Goal: Learn about a topic

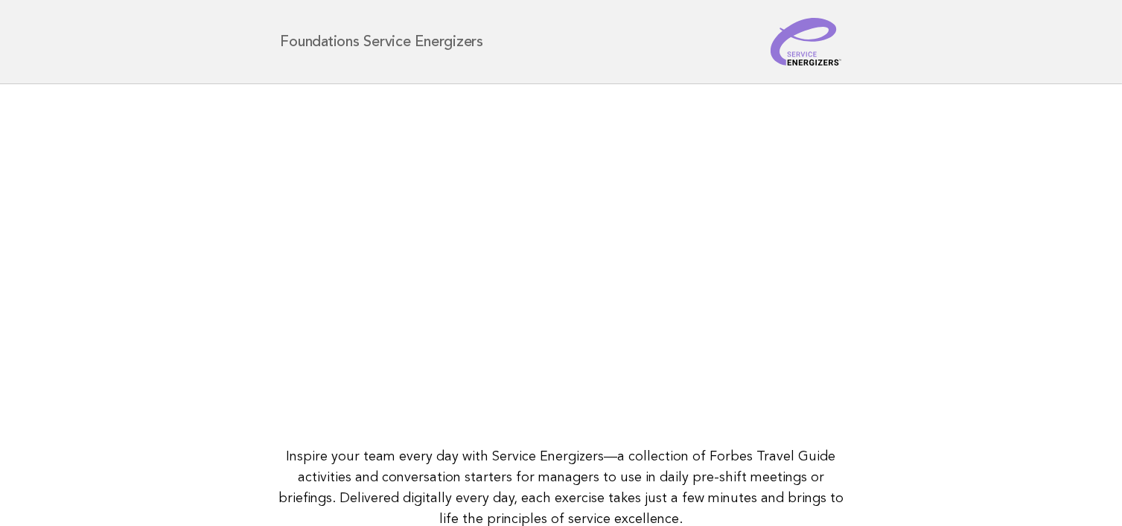
scroll to position [209, 0]
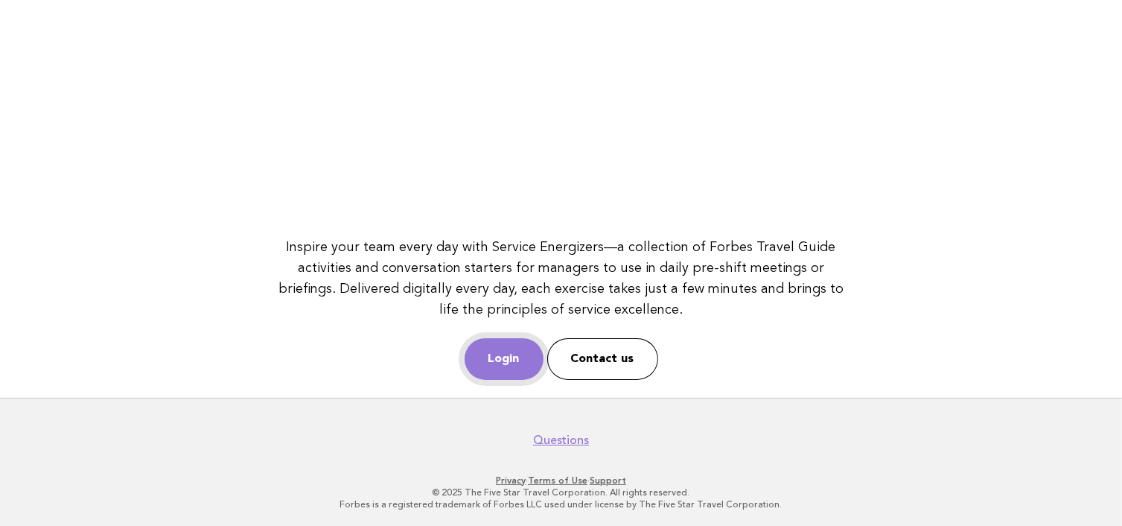
click at [492, 349] on link "Login" at bounding box center [504, 359] width 79 height 42
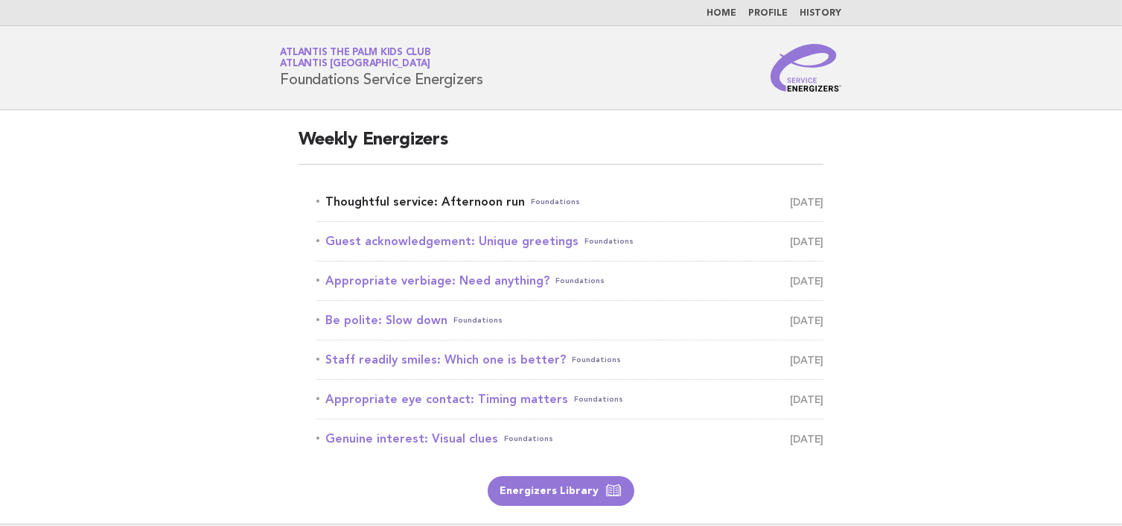
click at [387, 198] on link "Thoughtful service: Afternoon run Foundations [DATE]" at bounding box center [570, 201] width 508 height 21
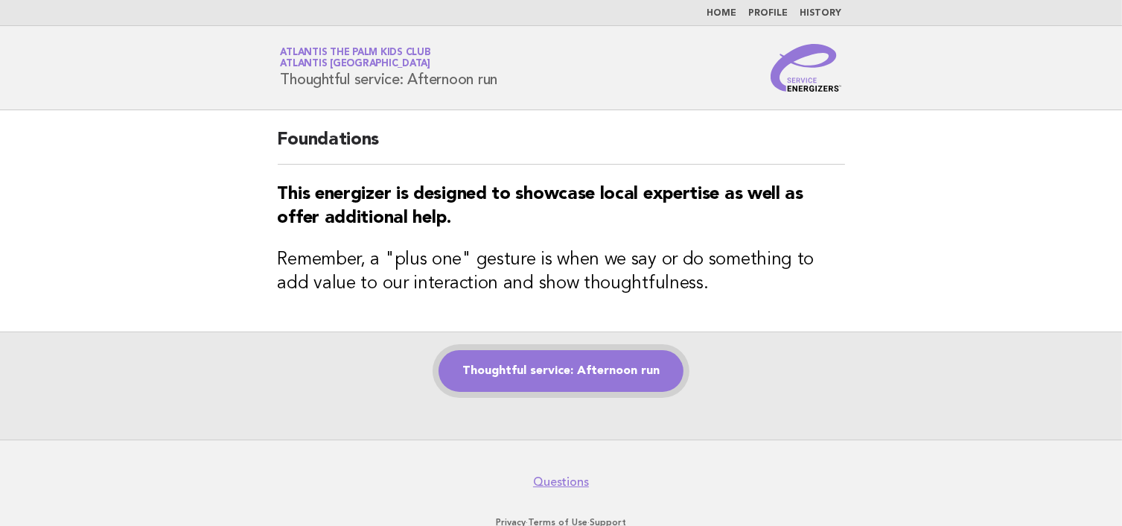
click at [550, 377] on link "Thoughtful service: Afternoon run" at bounding box center [561, 371] width 245 height 42
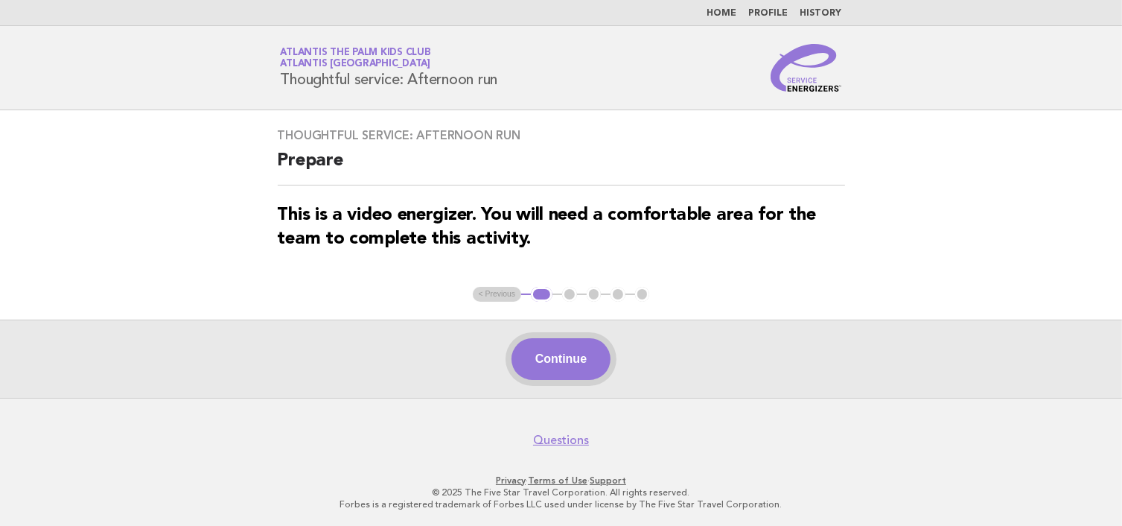
click at [546, 348] on button "Continue" at bounding box center [561, 359] width 99 height 42
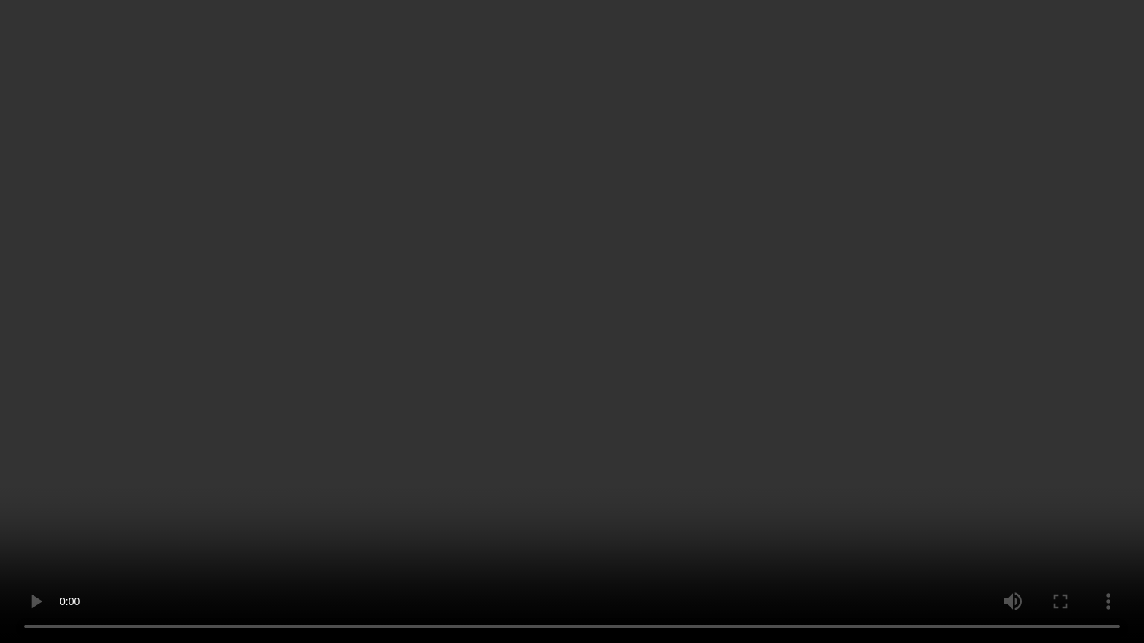
click at [10, 389] on video at bounding box center [572, 321] width 1144 height 643
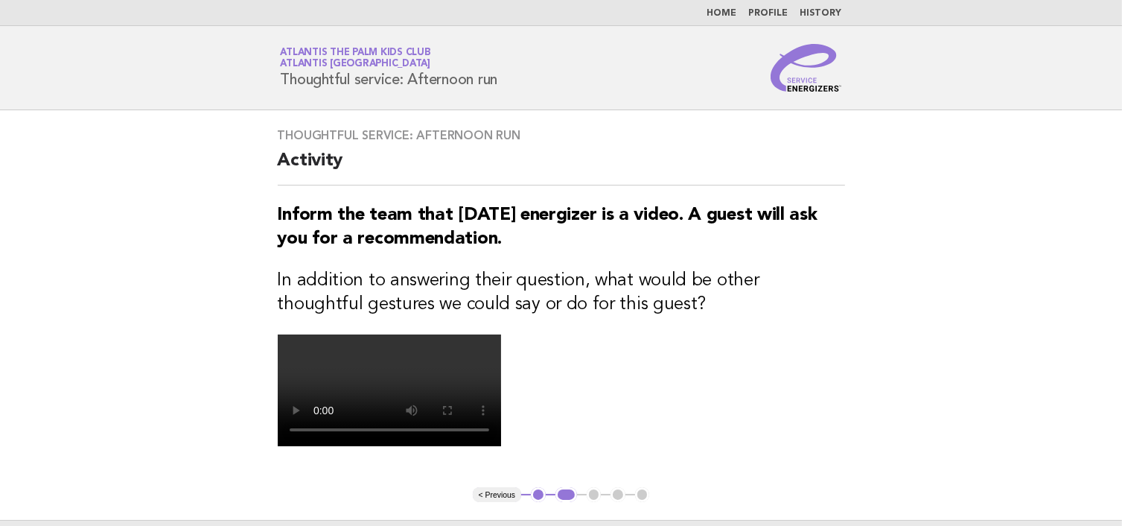
click at [501, 446] on video at bounding box center [389, 390] width 223 height 112
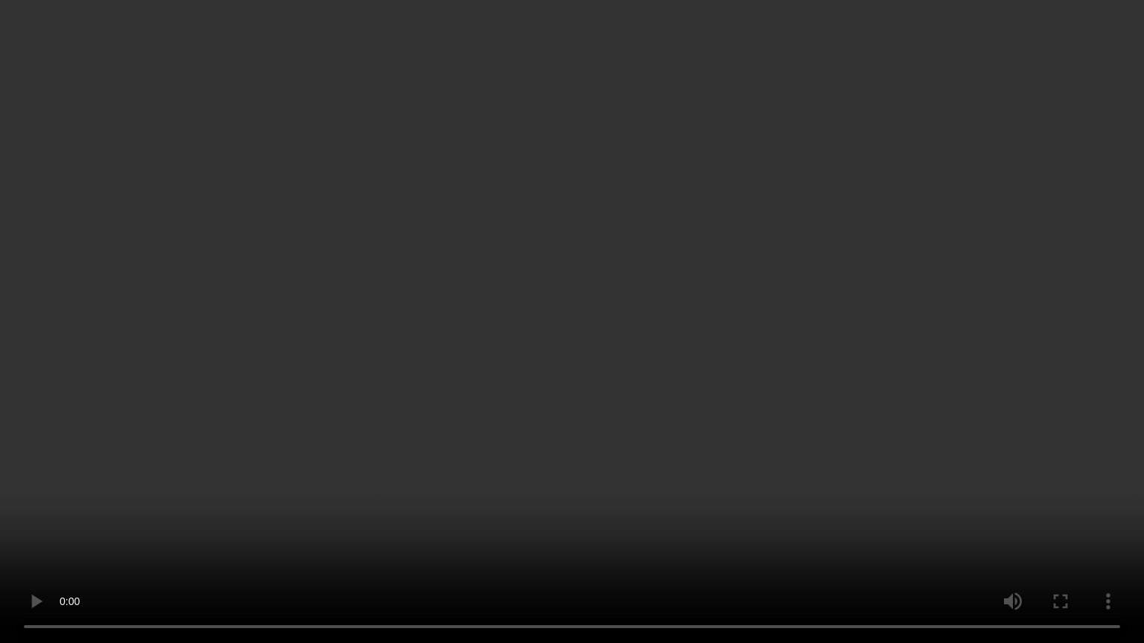
click at [842, 325] on video at bounding box center [572, 321] width 1144 height 643
